Goal: Information Seeking & Learning: Find specific fact

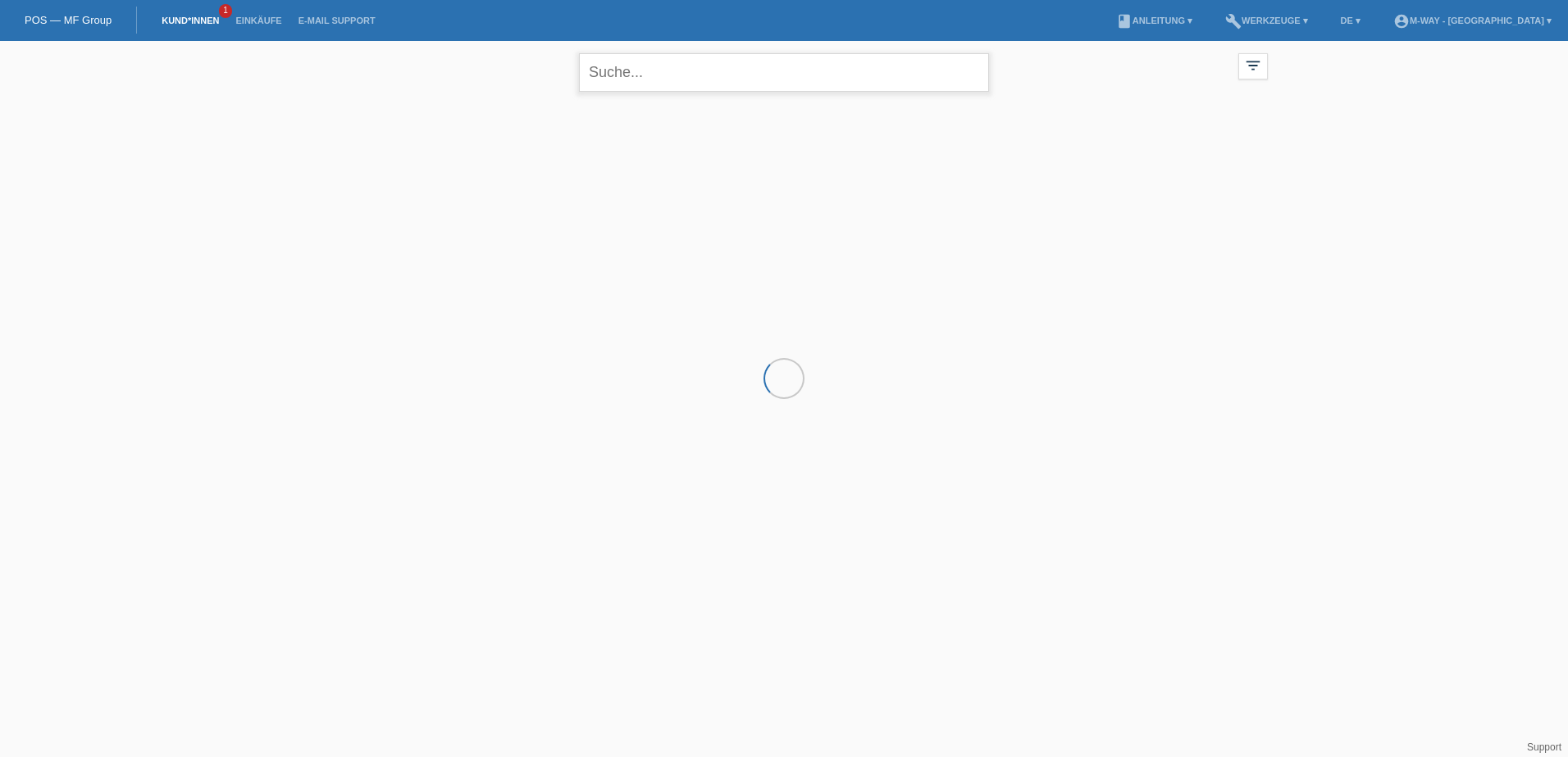
click at [669, 84] on input "text" at bounding box center [784, 72] width 410 height 38
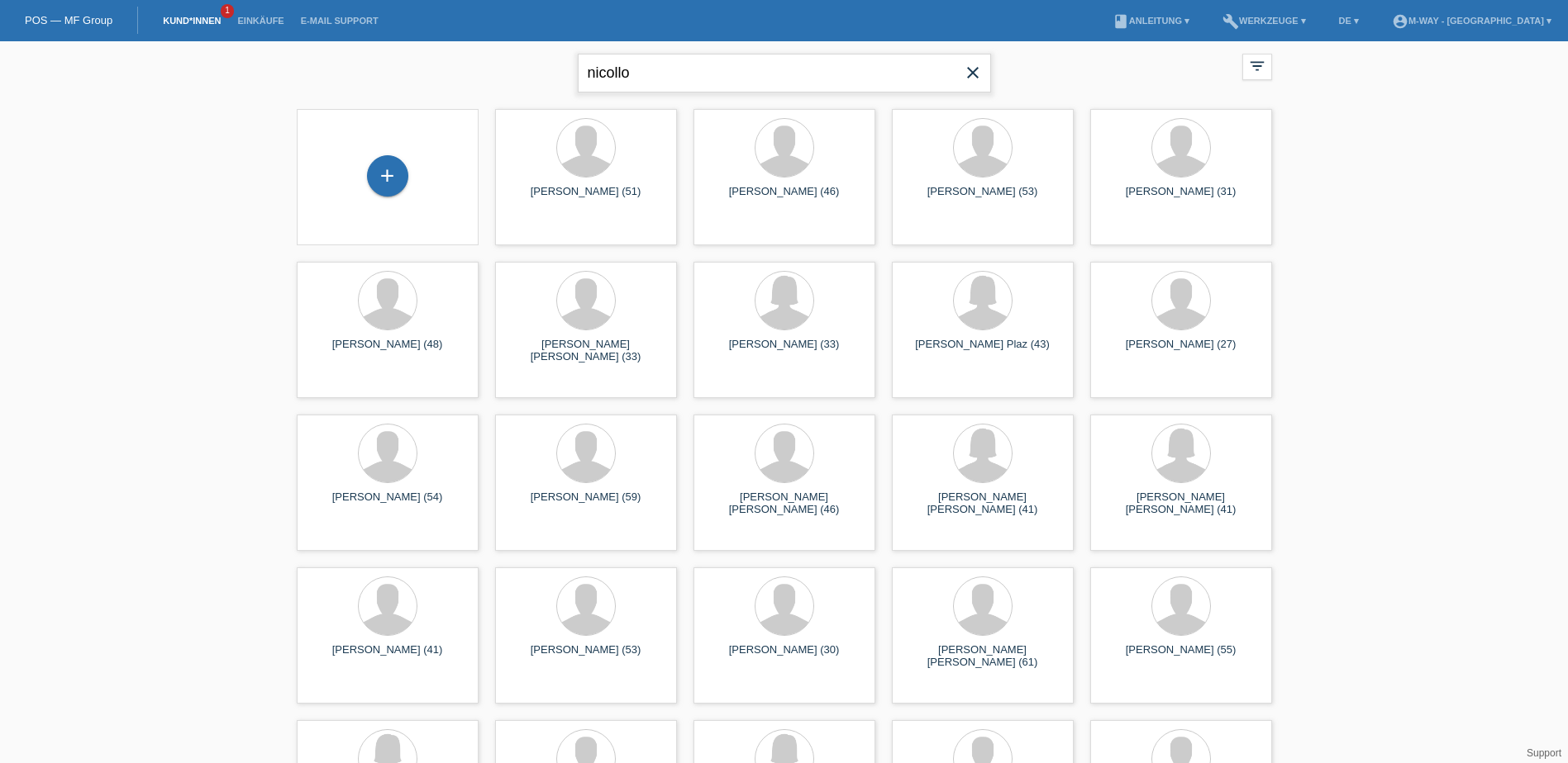
type input "nicollo"
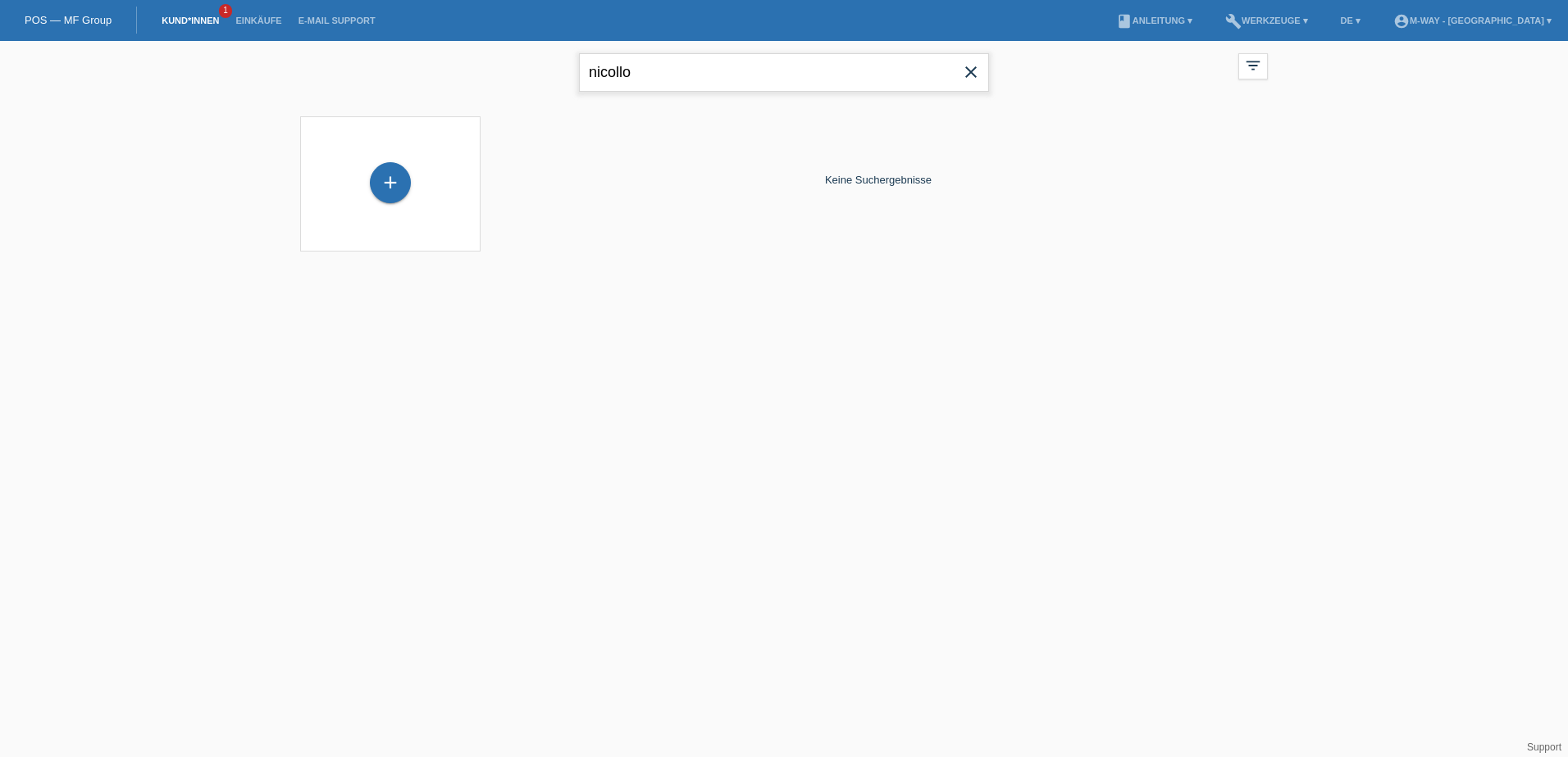
click at [652, 67] on input "nicollo" at bounding box center [784, 72] width 410 height 38
click at [689, 76] on input "text" at bounding box center [784, 72] width 410 height 38
type input "brunetti"
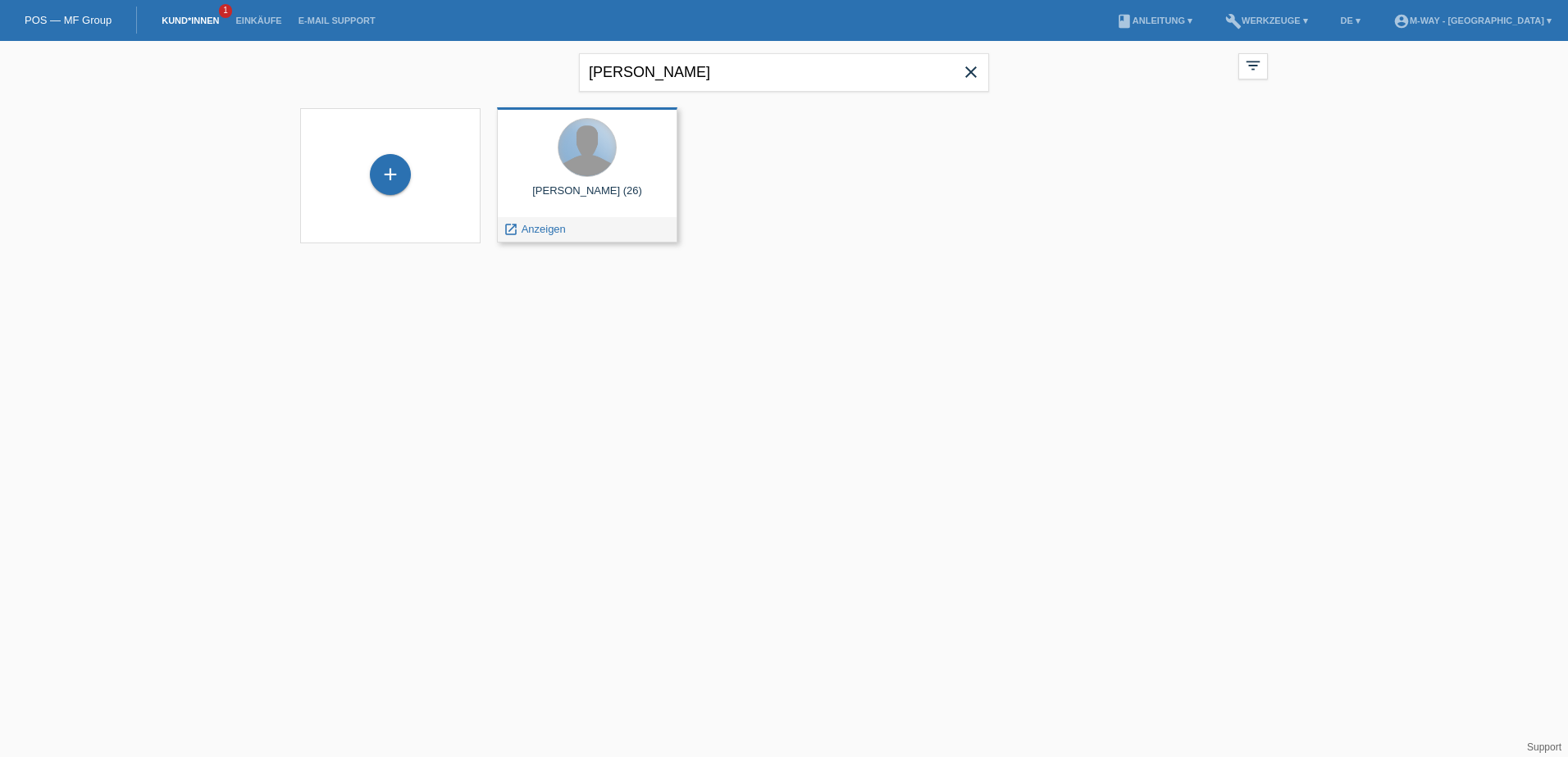
click at [610, 150] on div at bounding box center [587, 148] width 57 height 57
click at [539, 229] on span "Anzeigen" at bounding box center [544, 229] width 44 height 12
